Goal: Check status: Check status

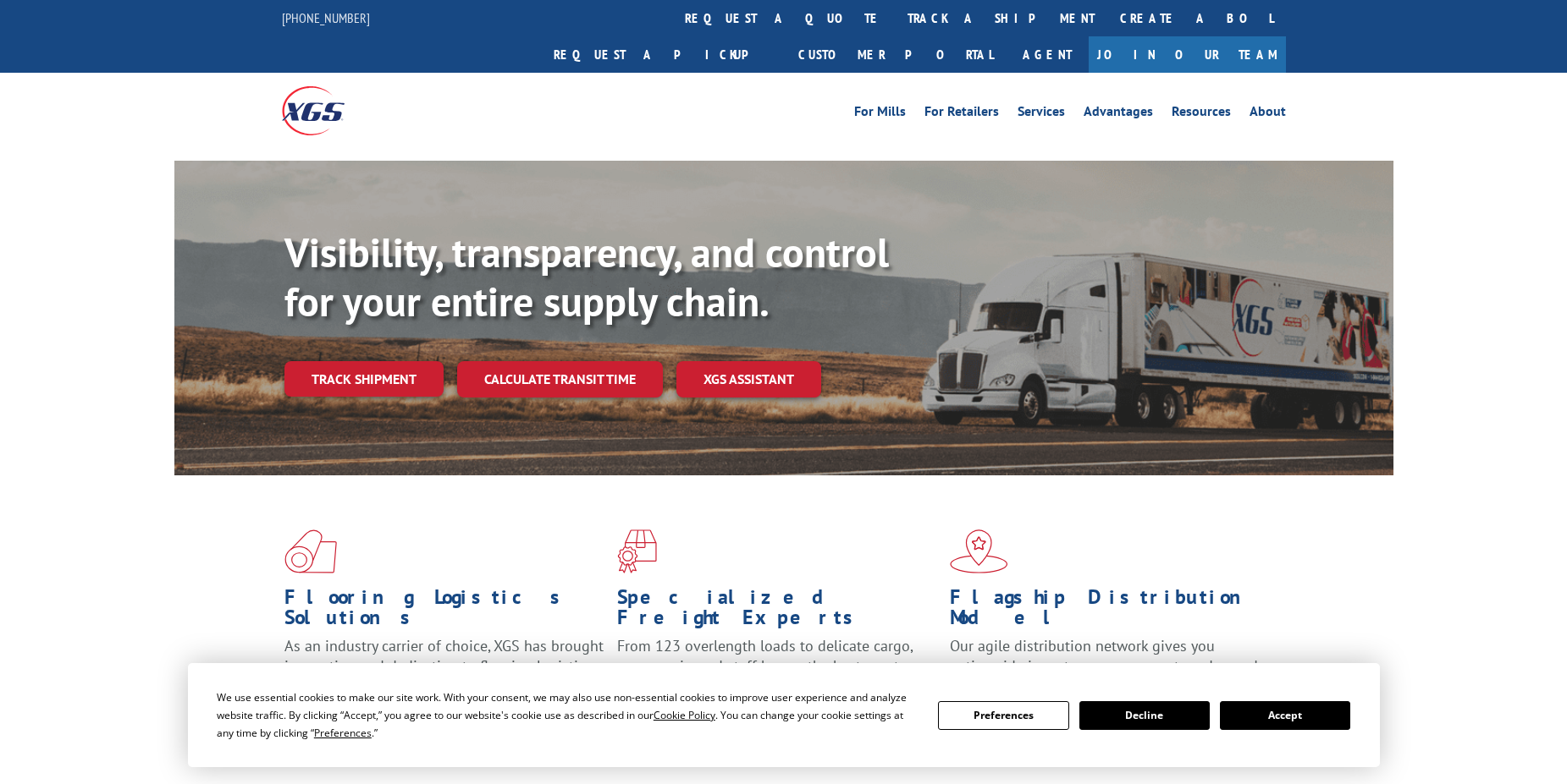
click at [894, 18] on link "track a shipment" at bounding box center [1000, 18] width 212 height 37
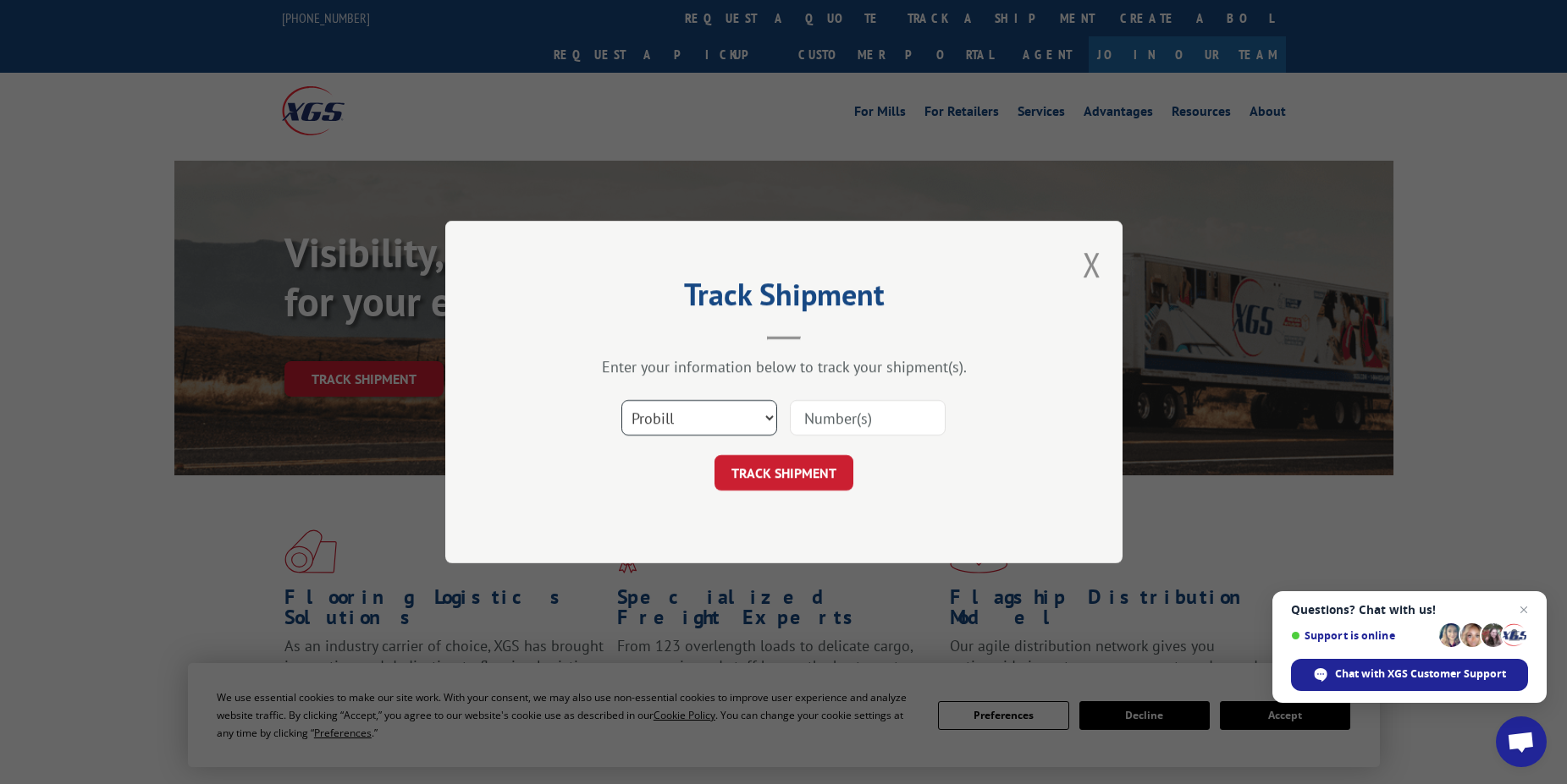
click at [770, 417] on select "Select category... Probill BOL PO" at bounding box center [698, 418] width 156 height 36
select select "bol"
click at [621, 400] on select "Select category... Probill BOL PO" at bounding box center [698, 418] width 156 height 36
click at [835, 420] on input at bounding box center [867, 418] width 156 height 36
paste input "3363316"
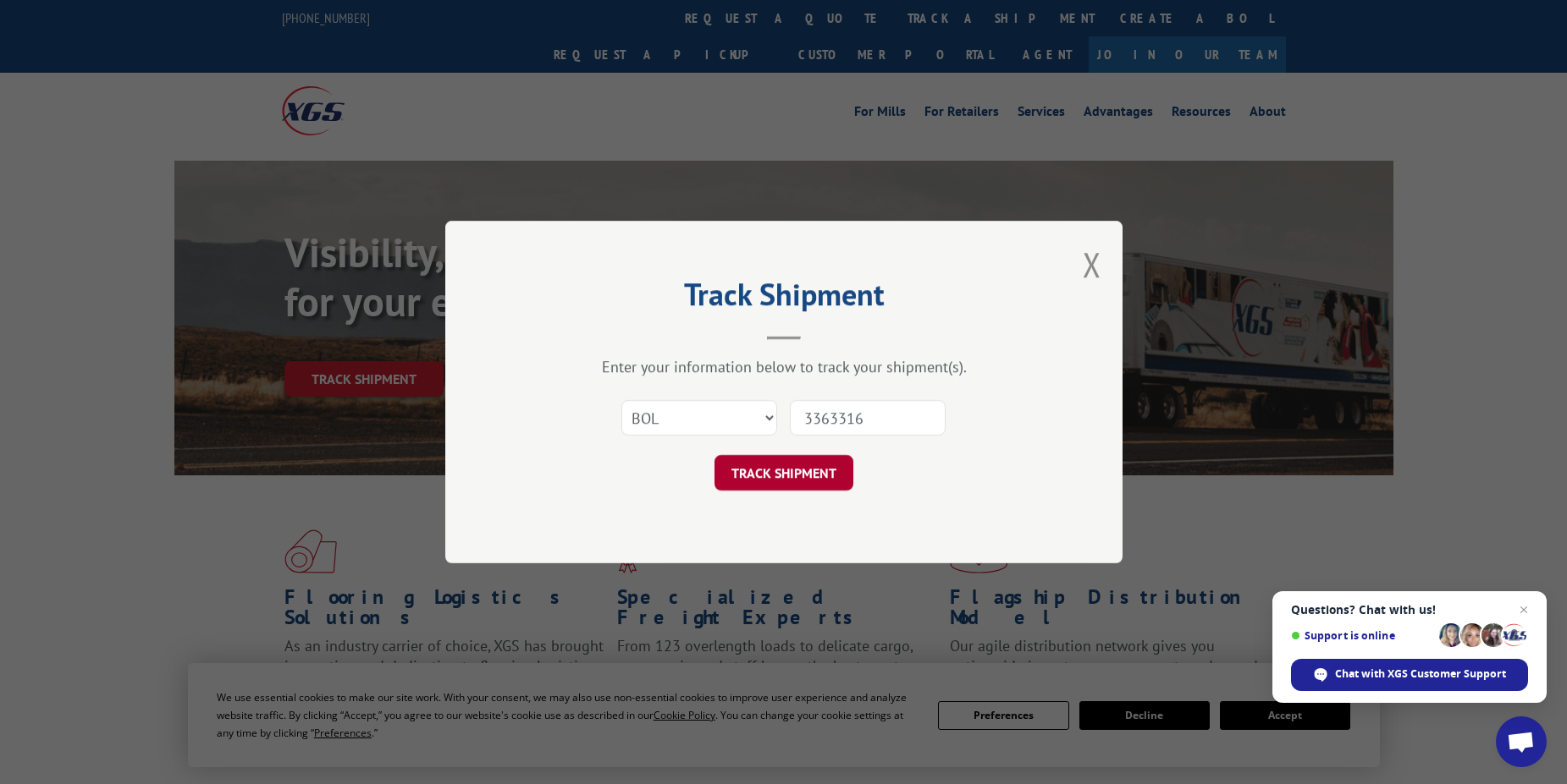
type input "3363316"
click at [782, 479] on button "TRACK SHIPMENT" at bounding box center [784, 473] width 139 height 36
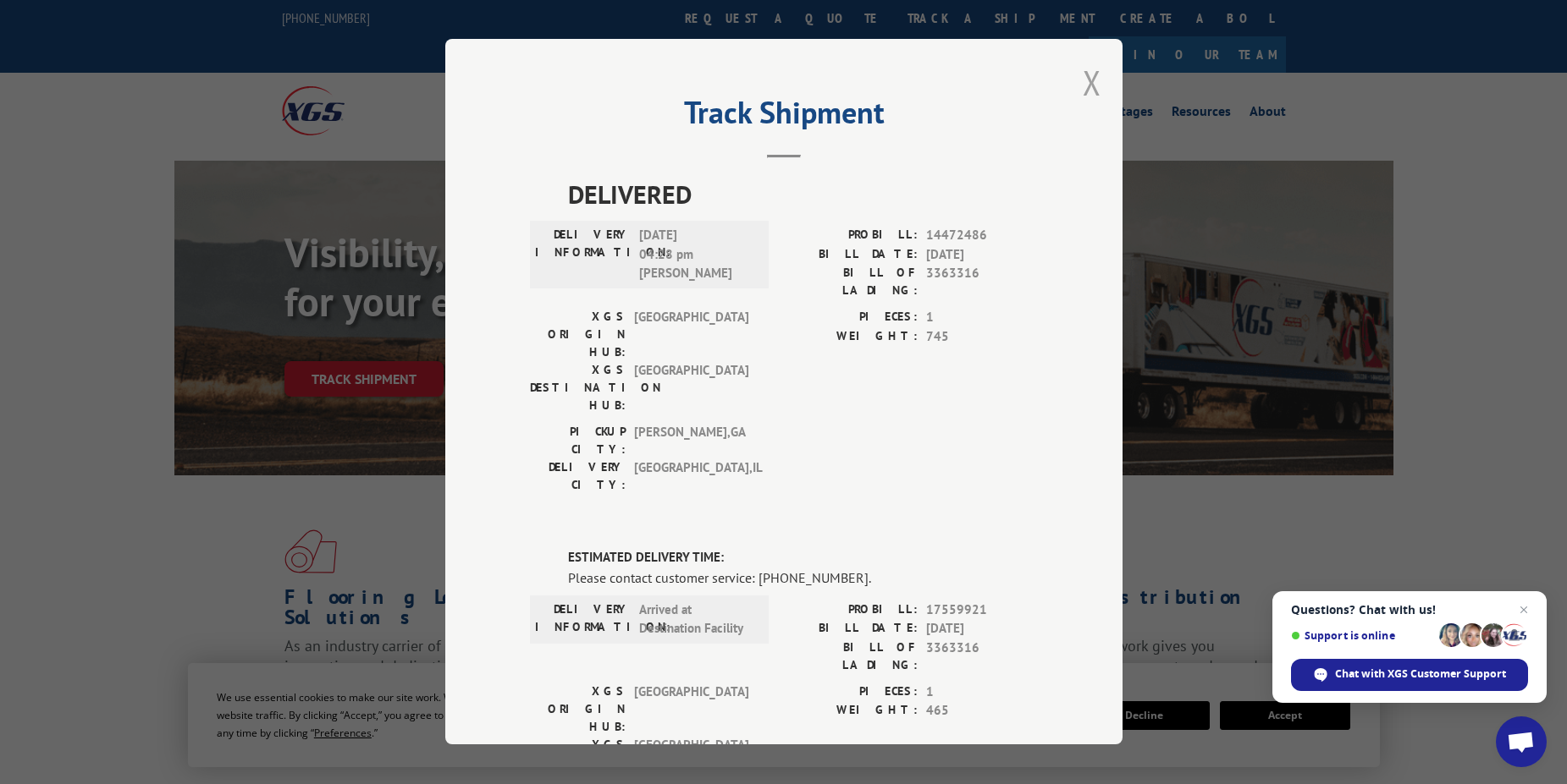
click at [1083, 83] on button "Close modal" at bounding box center [1092, 82] width 19 height 45
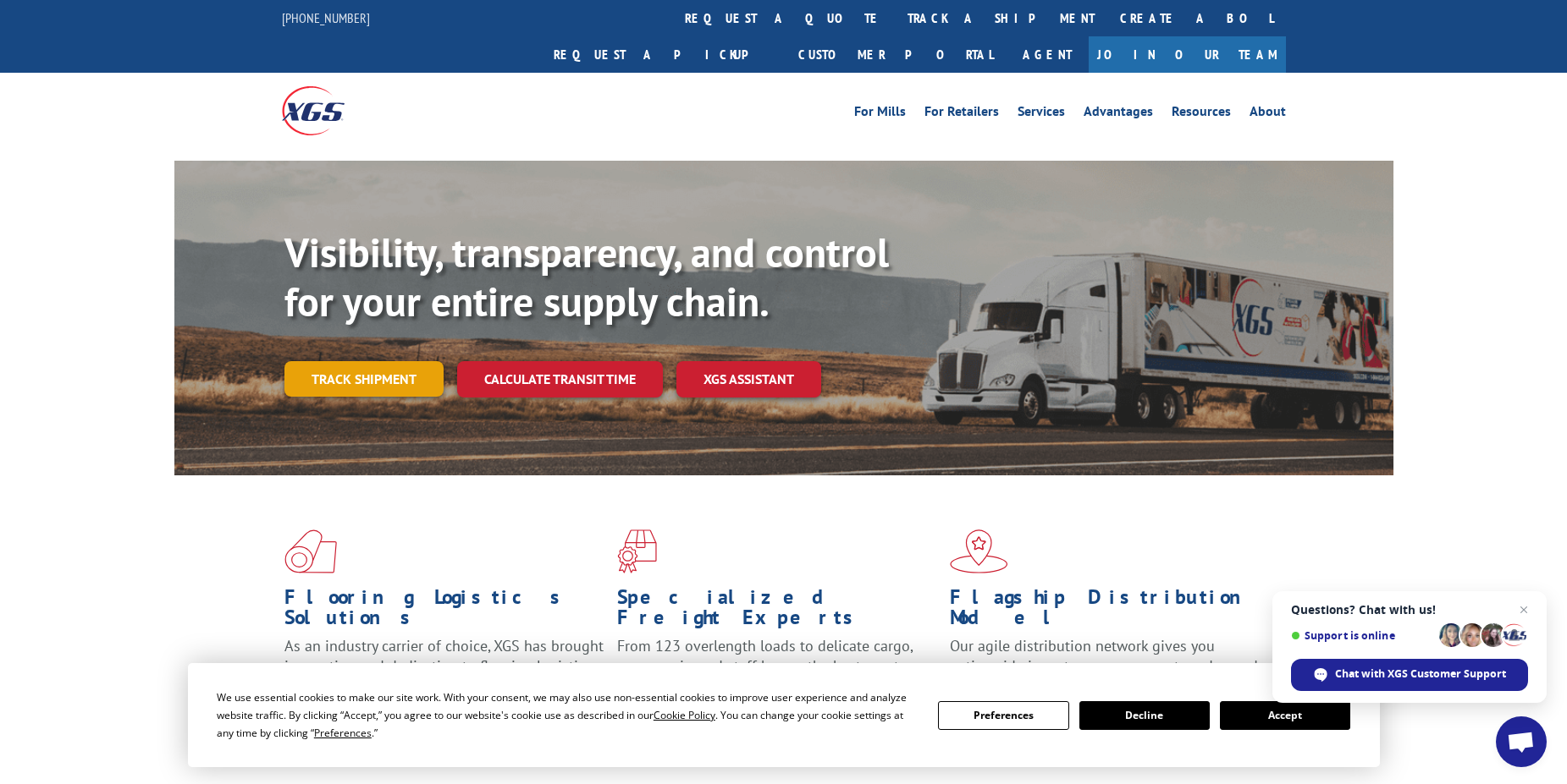
click at [374, 361] on link "Track shipment" at bounding box center [364, 379] width 159 height 36
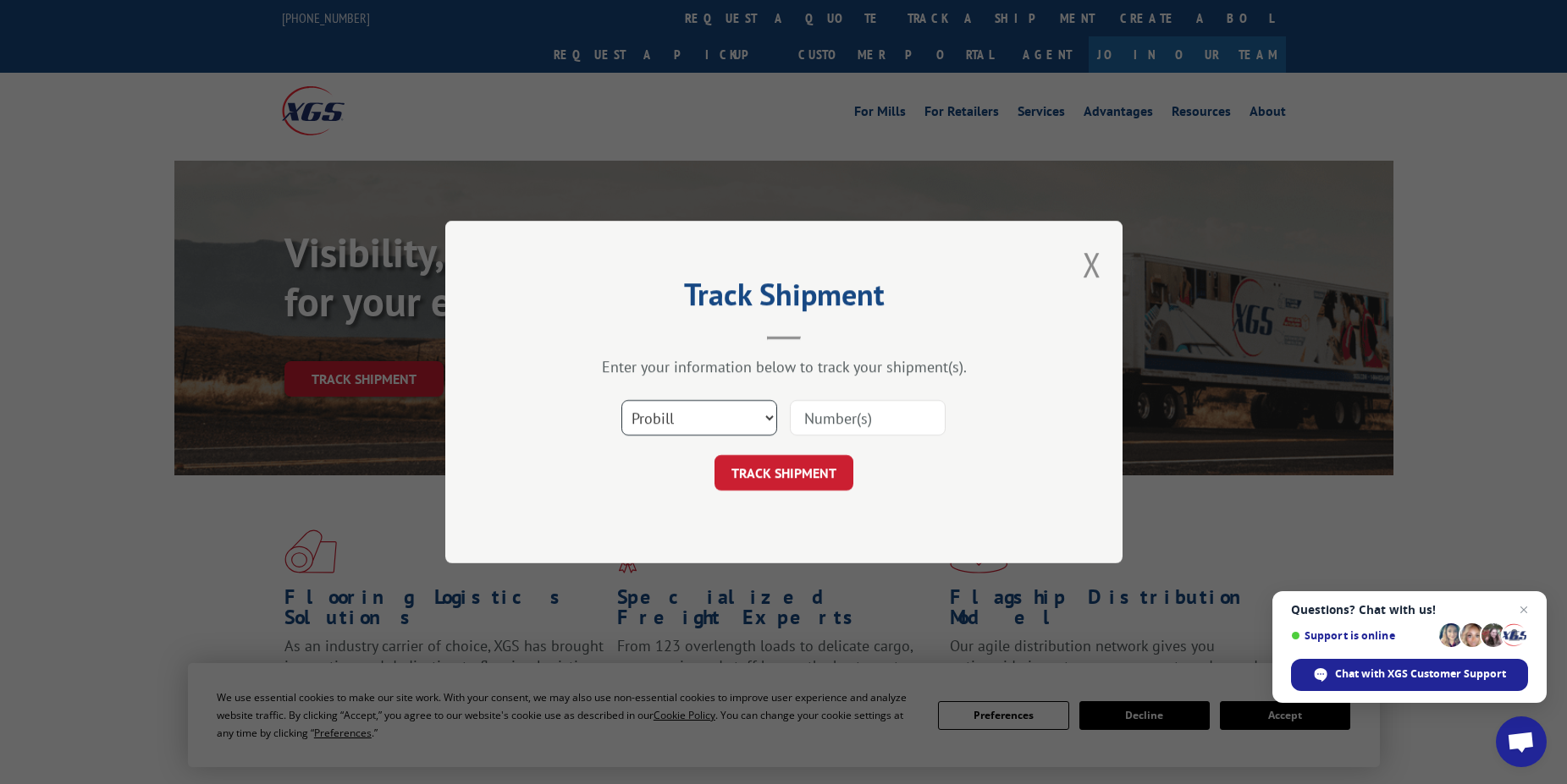
click at [769, 415] on select "Select category... Probill BOL PO" at bounding box center [698, 418] width 156 height 36
select select "bol"
click at [621, 400] on select "Select category... Probill BOL PO" at bounding box center [698, 418] width 156 height 36
click at [877, 416] on input at bounding box center [867, 418] width 156 height 36
paste input "3363316"
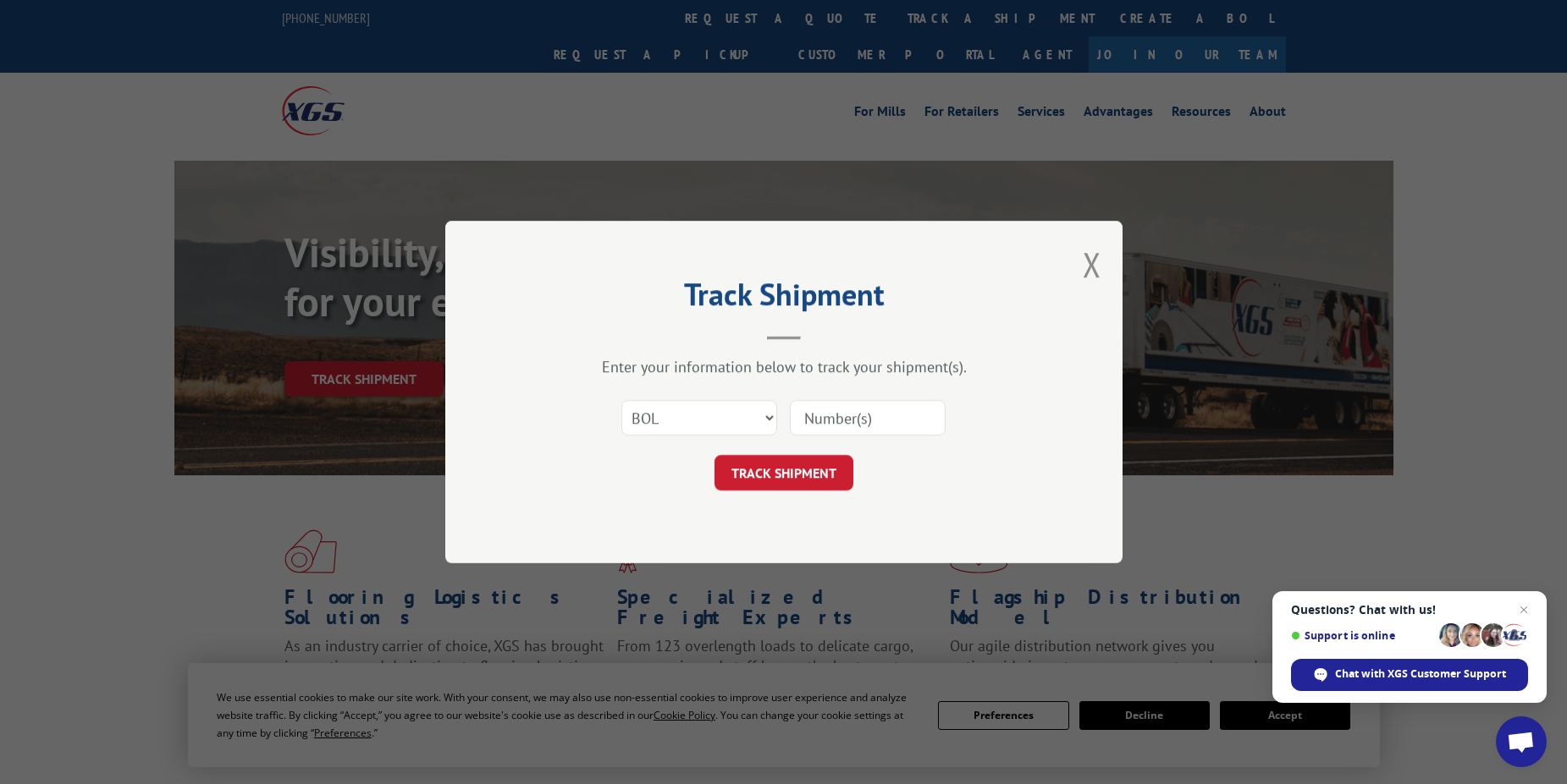
type input "3363316"
click button "TRACK SHIPMENT" at bounding box center [784, 473] width 139 height 36
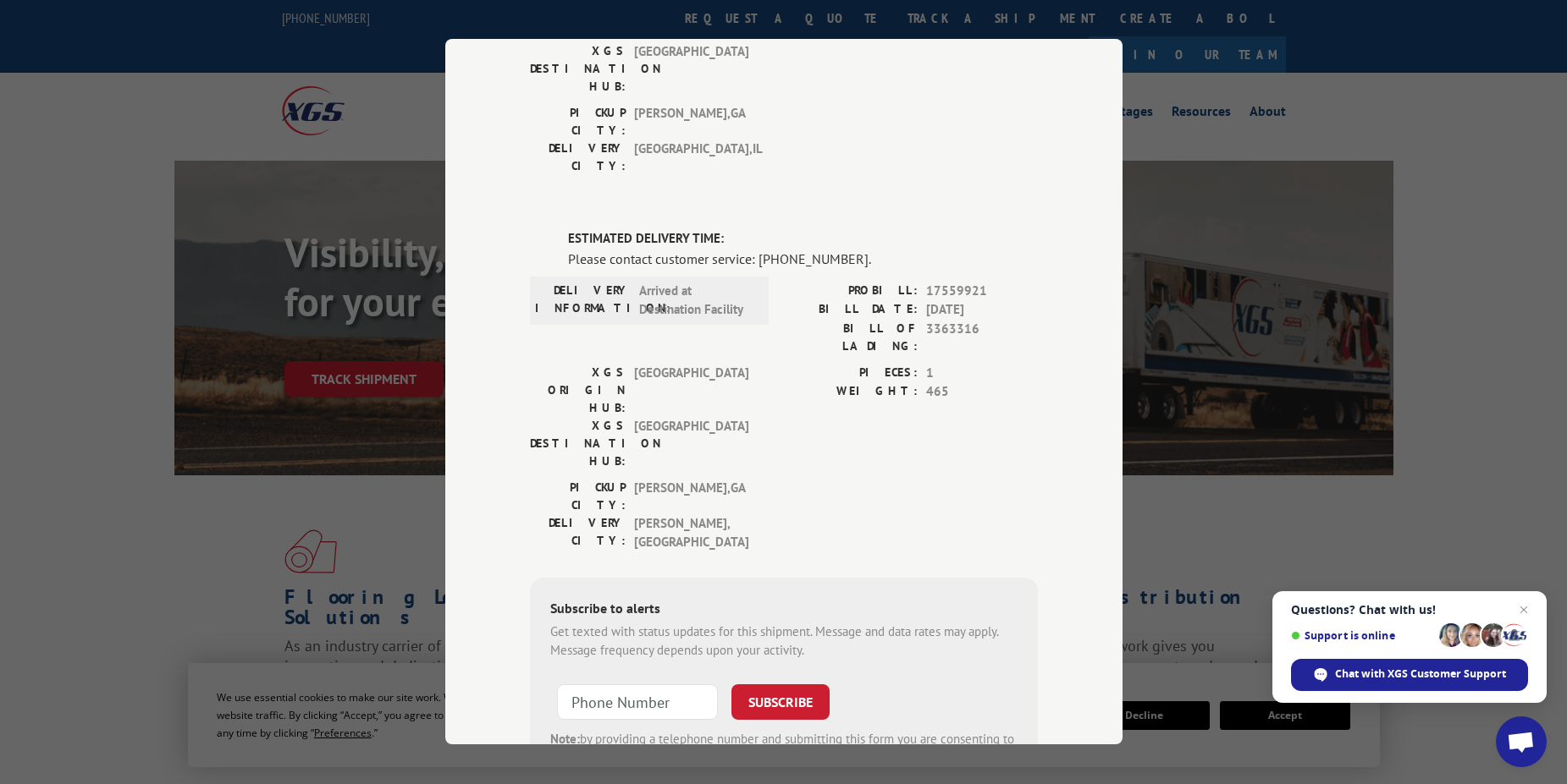
scroll to position [84, 0]
